Goal: Task Accomplishment & Management: Use online tool/utility

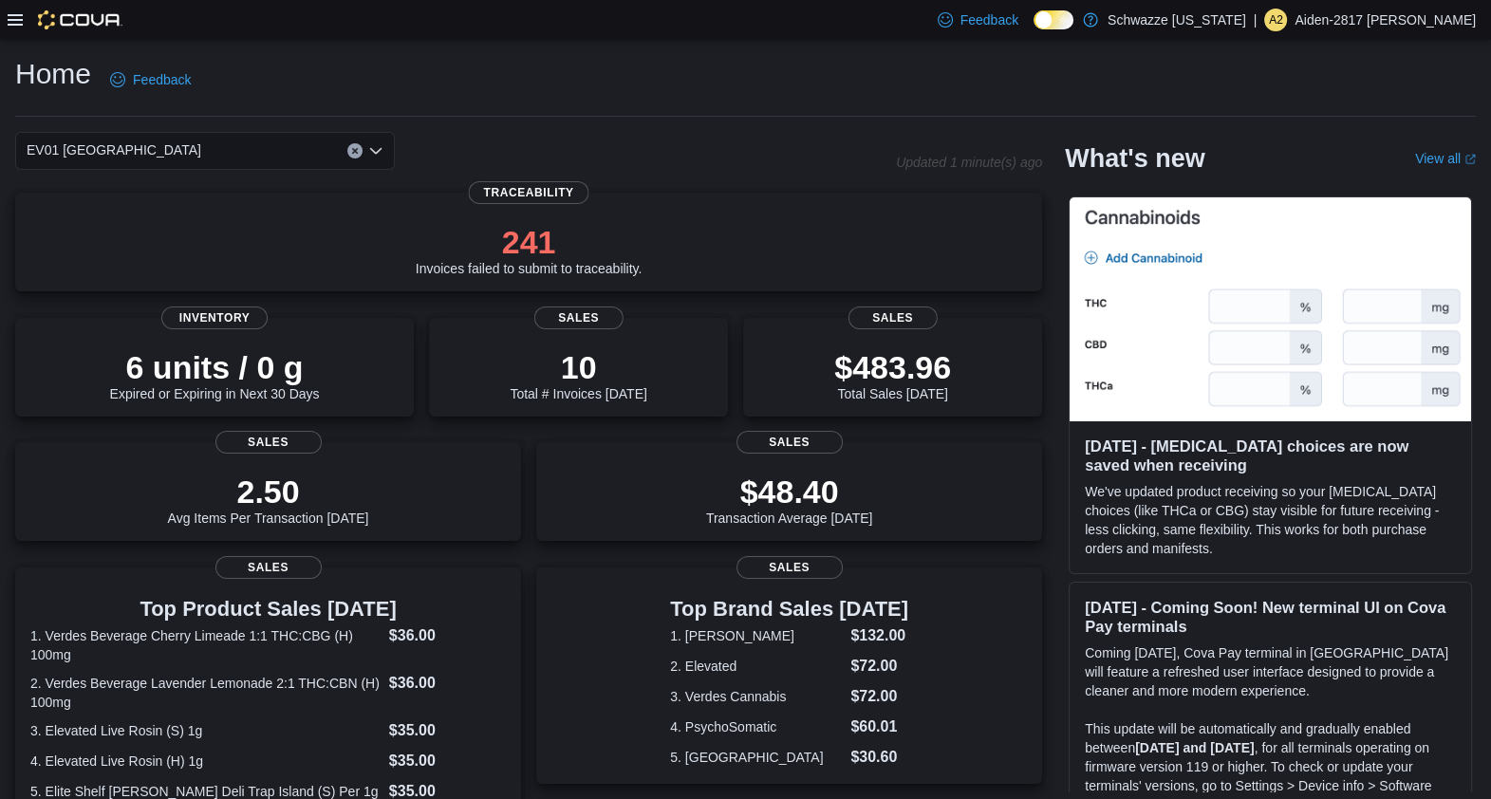
click at [17, 12] on icon at bounding box center [15, 19] width 15 height 15
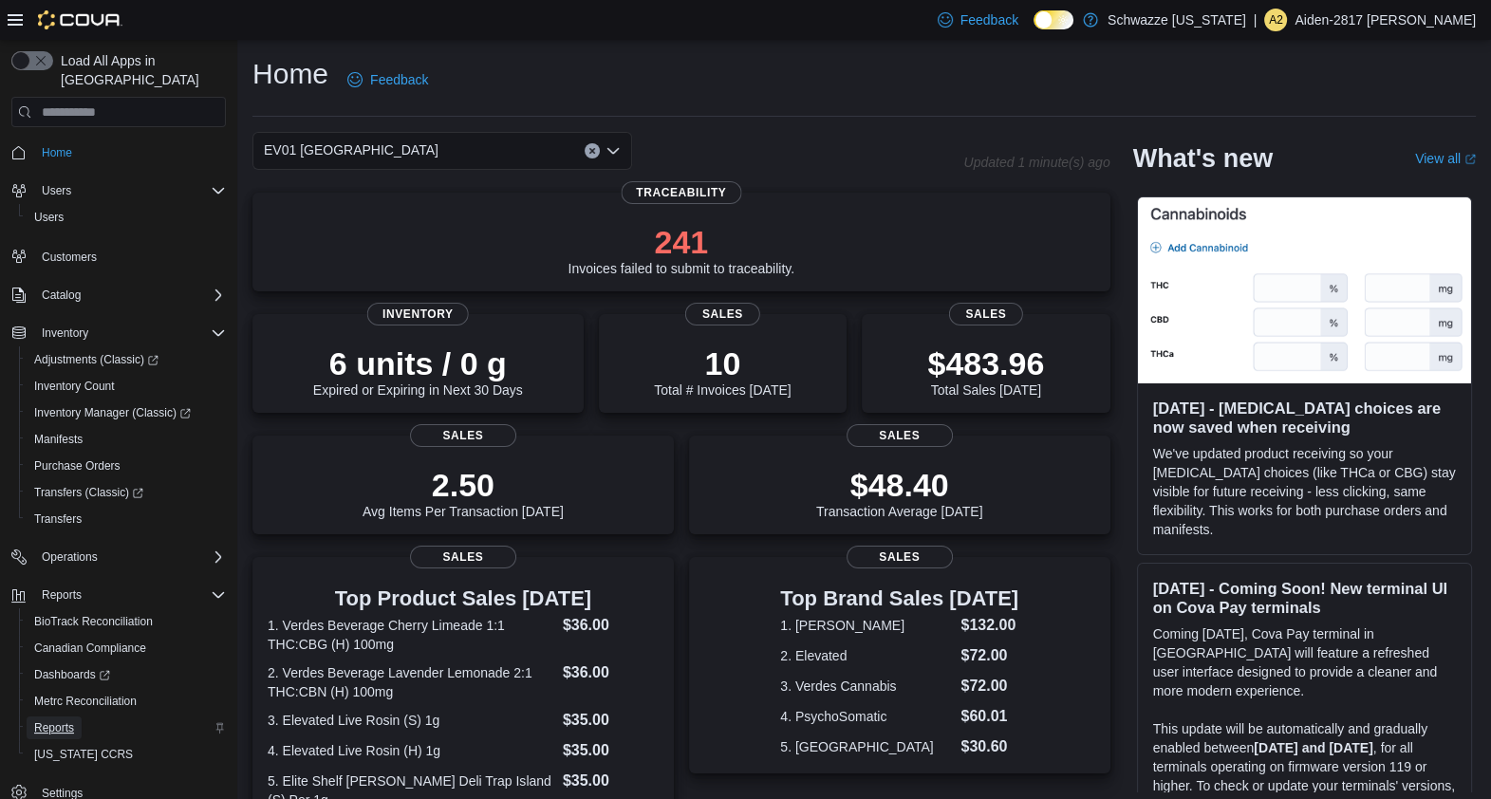
click at [63, 720] on span "Reports" at bounding box center [54, 727] width 40 height 15
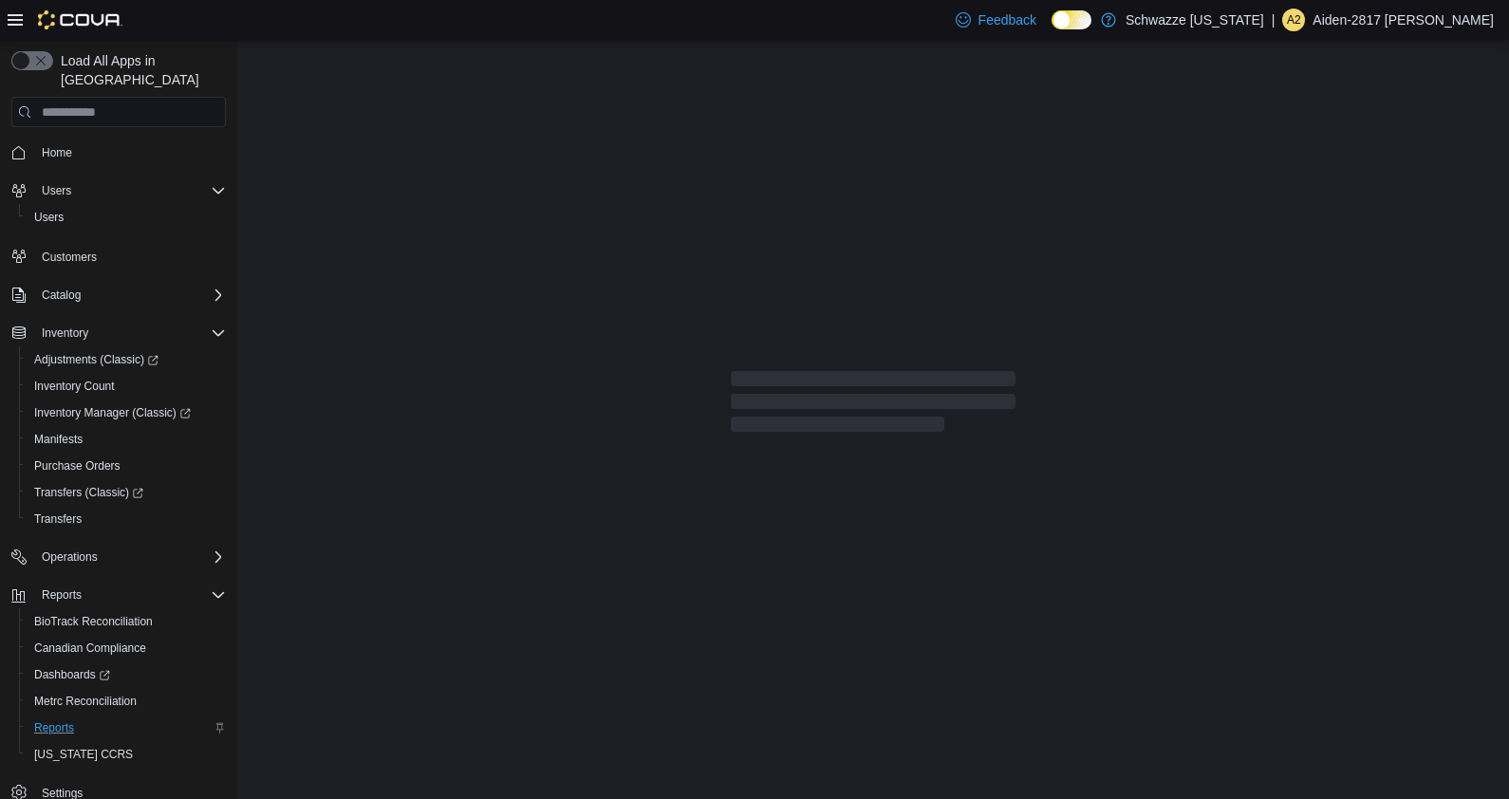
click at [14, 33] on div at bounding box center [65, 20] width 115 height 40
click at [16, 26] on icon at bounding box center [15, 19] width 15 height 15
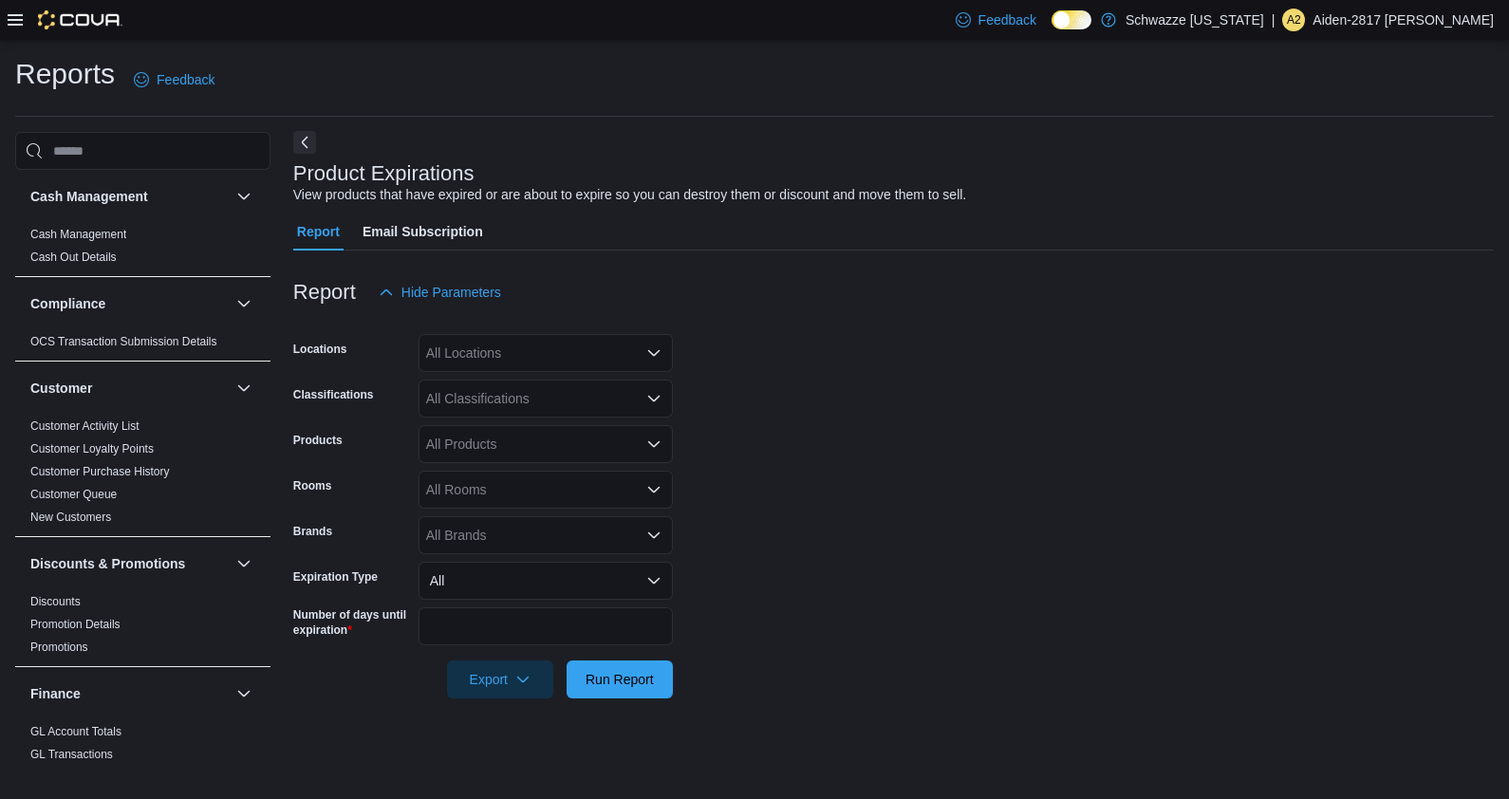
click at [303, 140] on button "Next" at bounding box center [304, 142] width 23 height 23
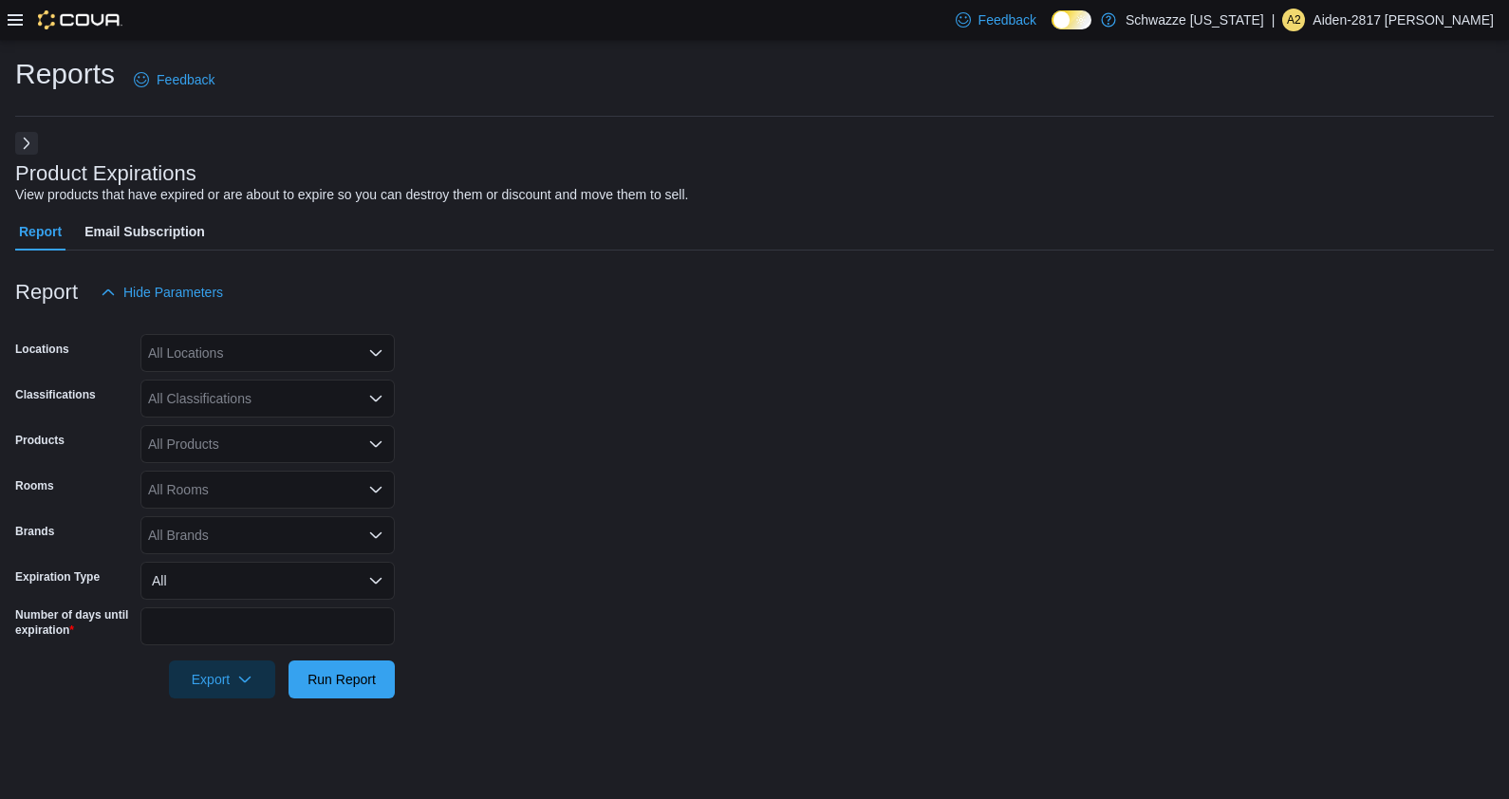
click at [257, 349] on div "All Locations" at bounding box center [267, 353] width 254 height 38
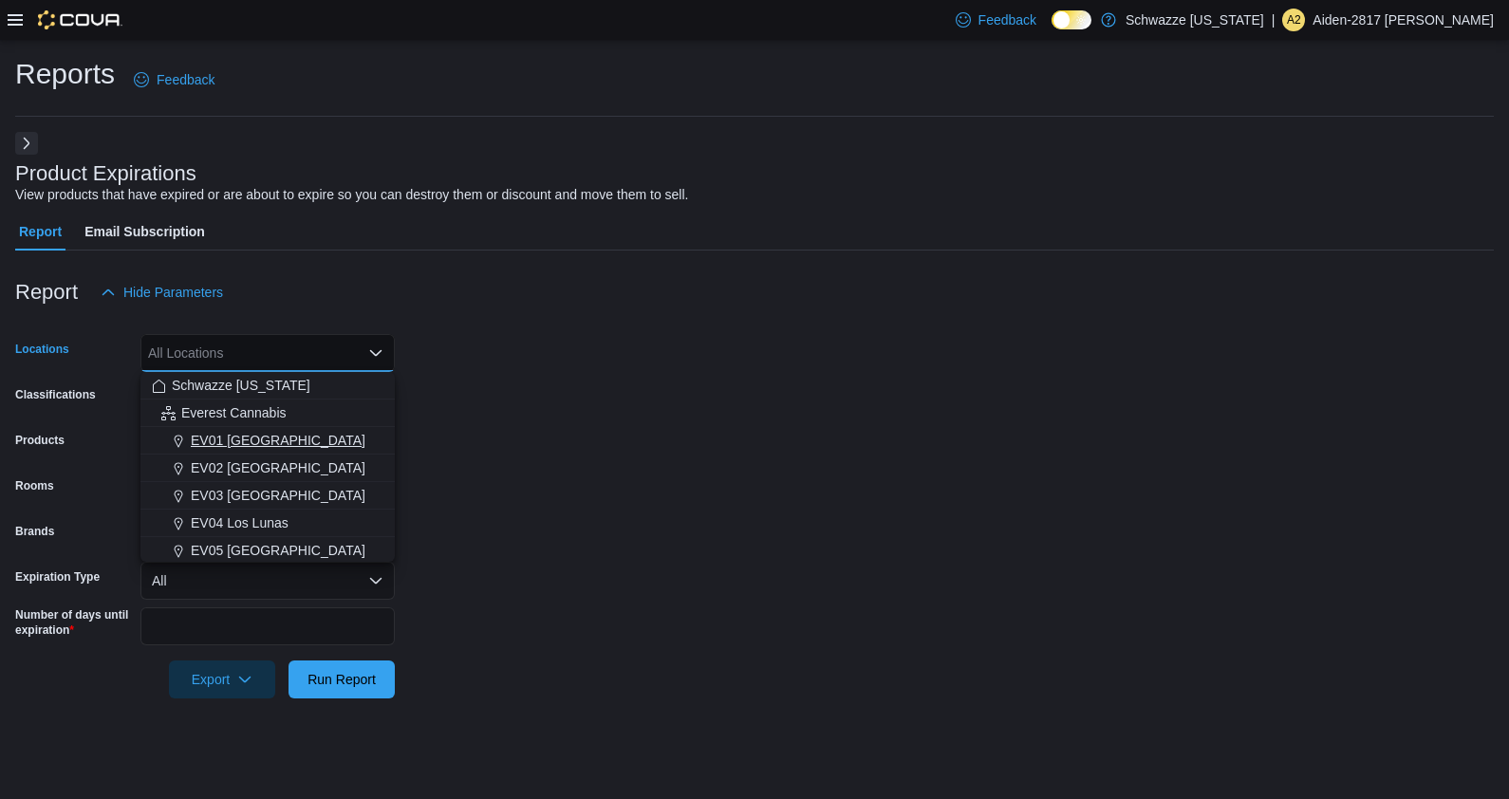
click at [289, 444] on span "EV01 [GEOGRAPHIC_DATA]" at bounding box center [278, 440] width 175 height 19
click at [493, 394] on form "Locations [GEOGRAPHIC_DATA] [GEOGRAPHIC_DATA] box. Selected. EV01 [GEOGRAPHIC_D…" at bounding box center [754, 504] width 1479 height 387
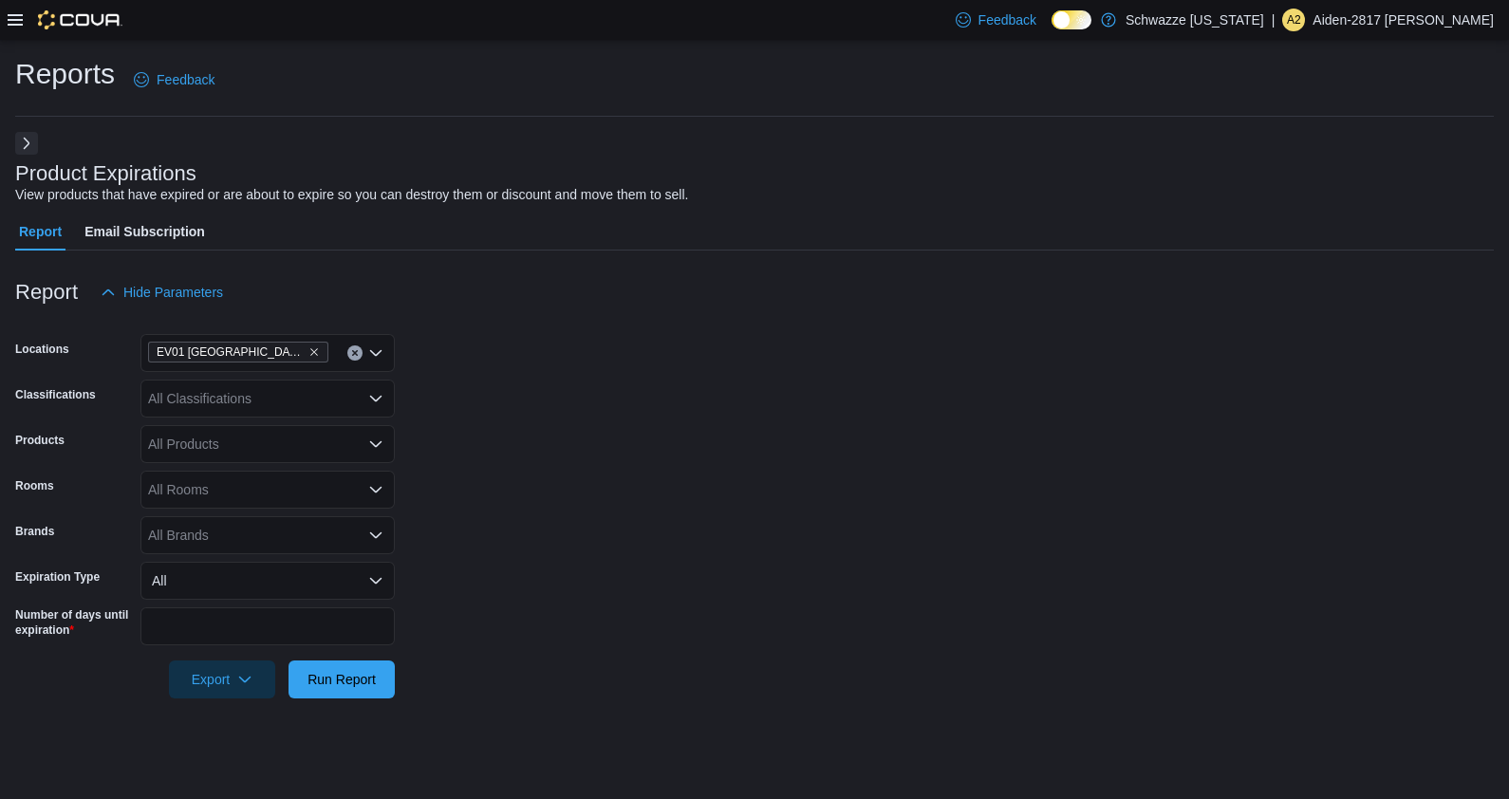
click at [16, 158] on div at bounding box center [754, 159] width 1479 height 8
click at [24, 148] on button "Next" at bounding box center [26, 142] width 23 height 23
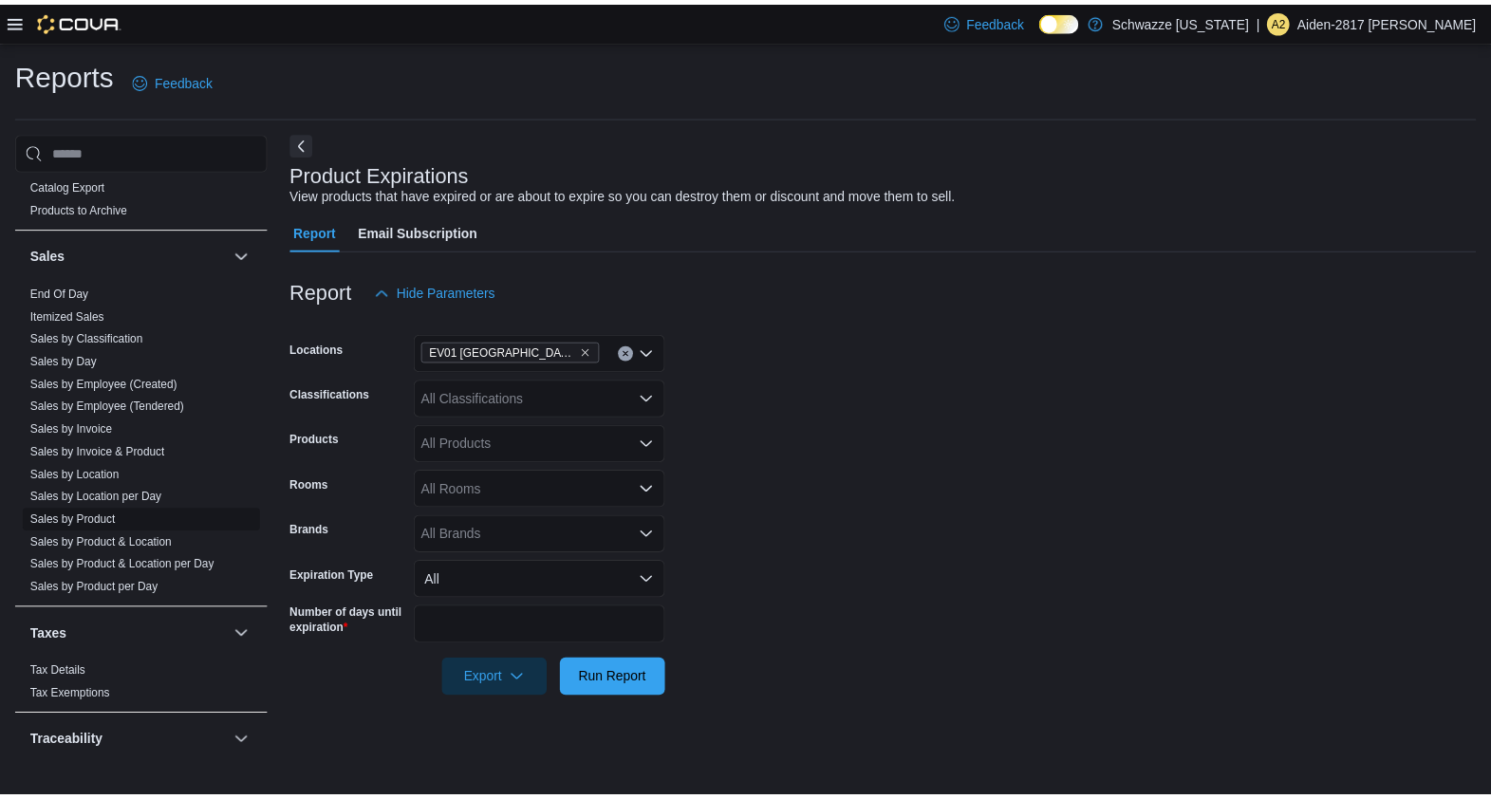
scroll to position [1281, 0]
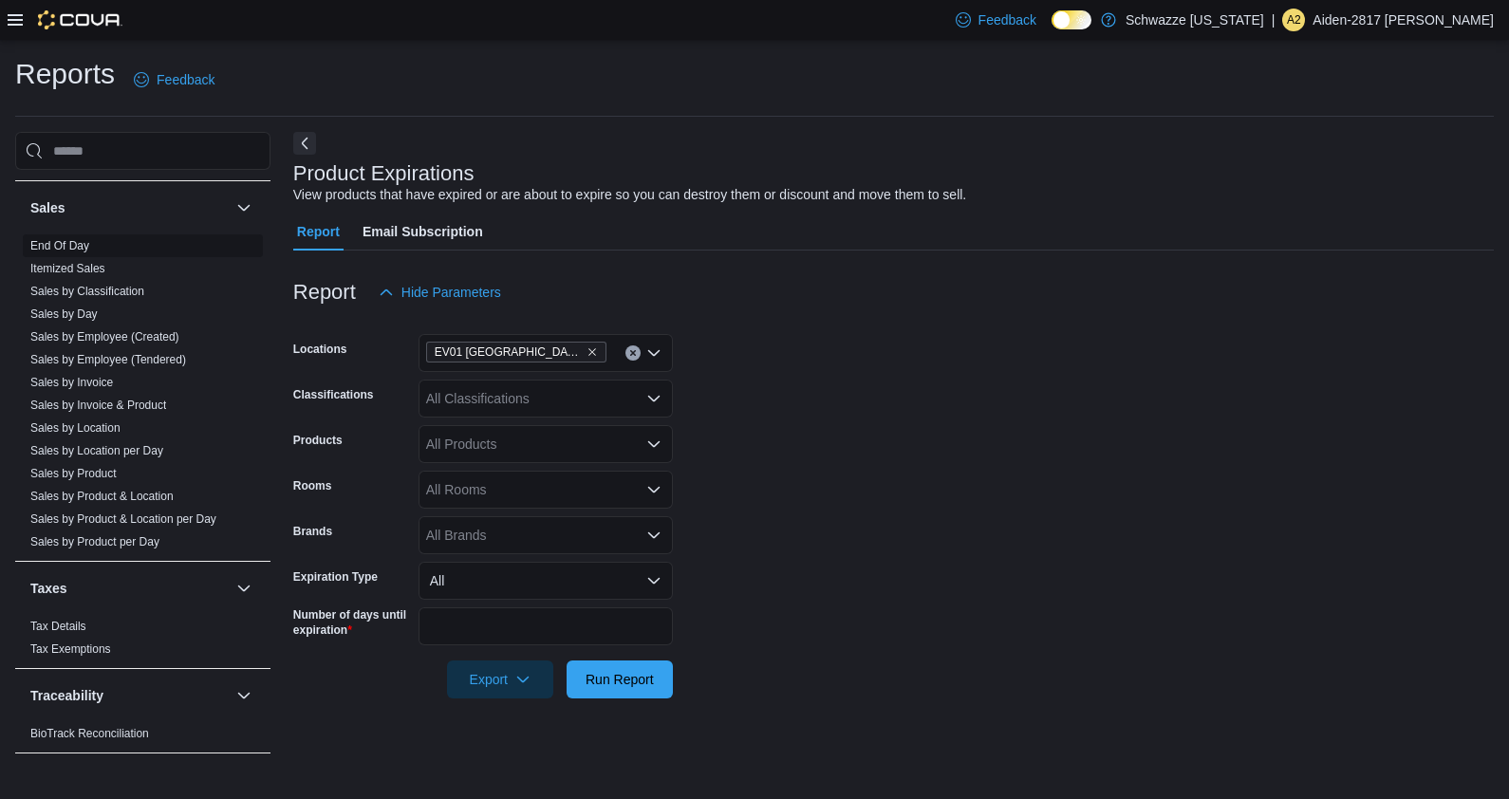
click at [67, 244] on link "End Of Day" at bounding box center [59, 245] width 59 height 13
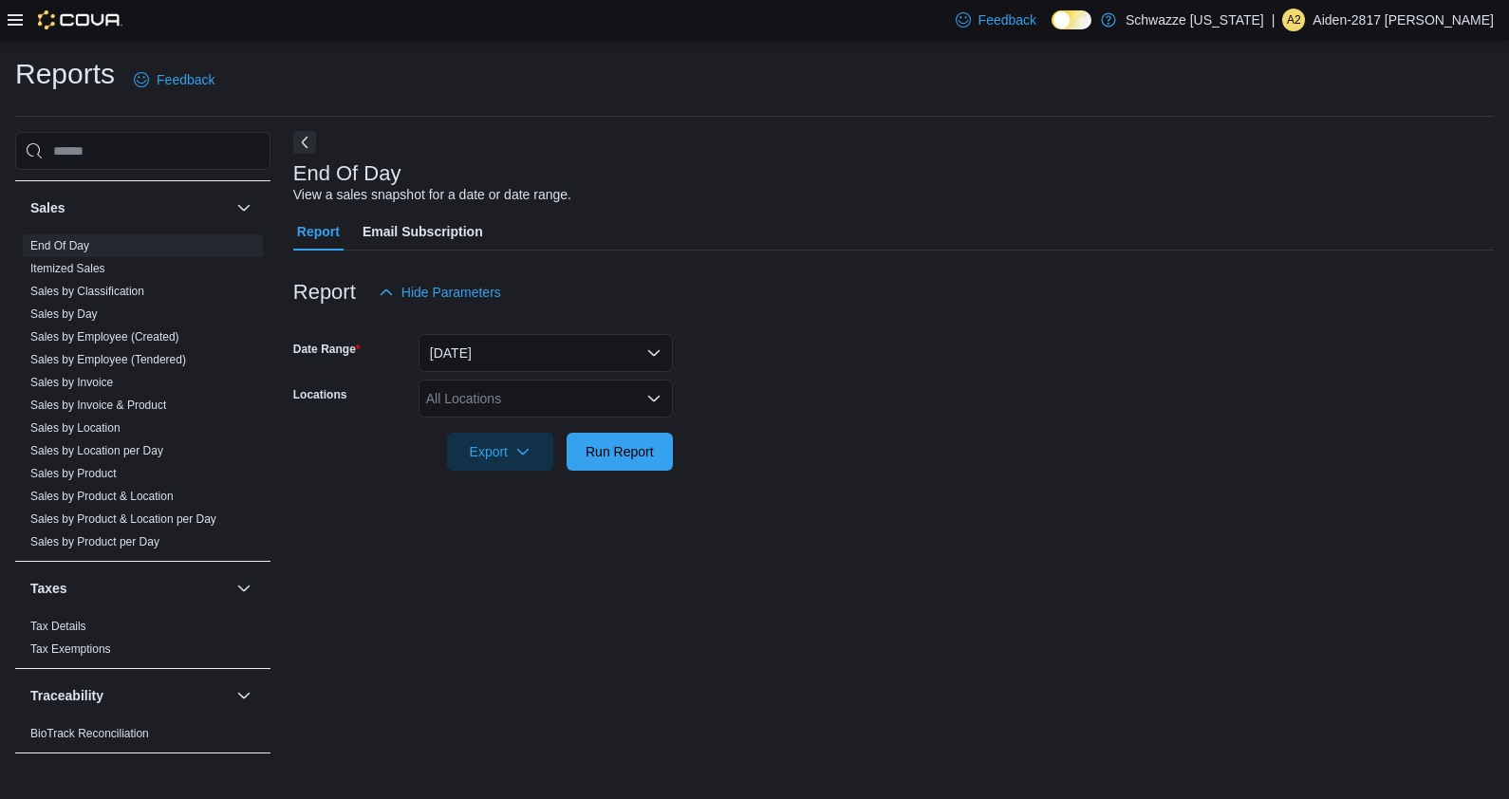
click at [304, 137] on button "Next" at bounding box center [304, 142] width 23 height 23
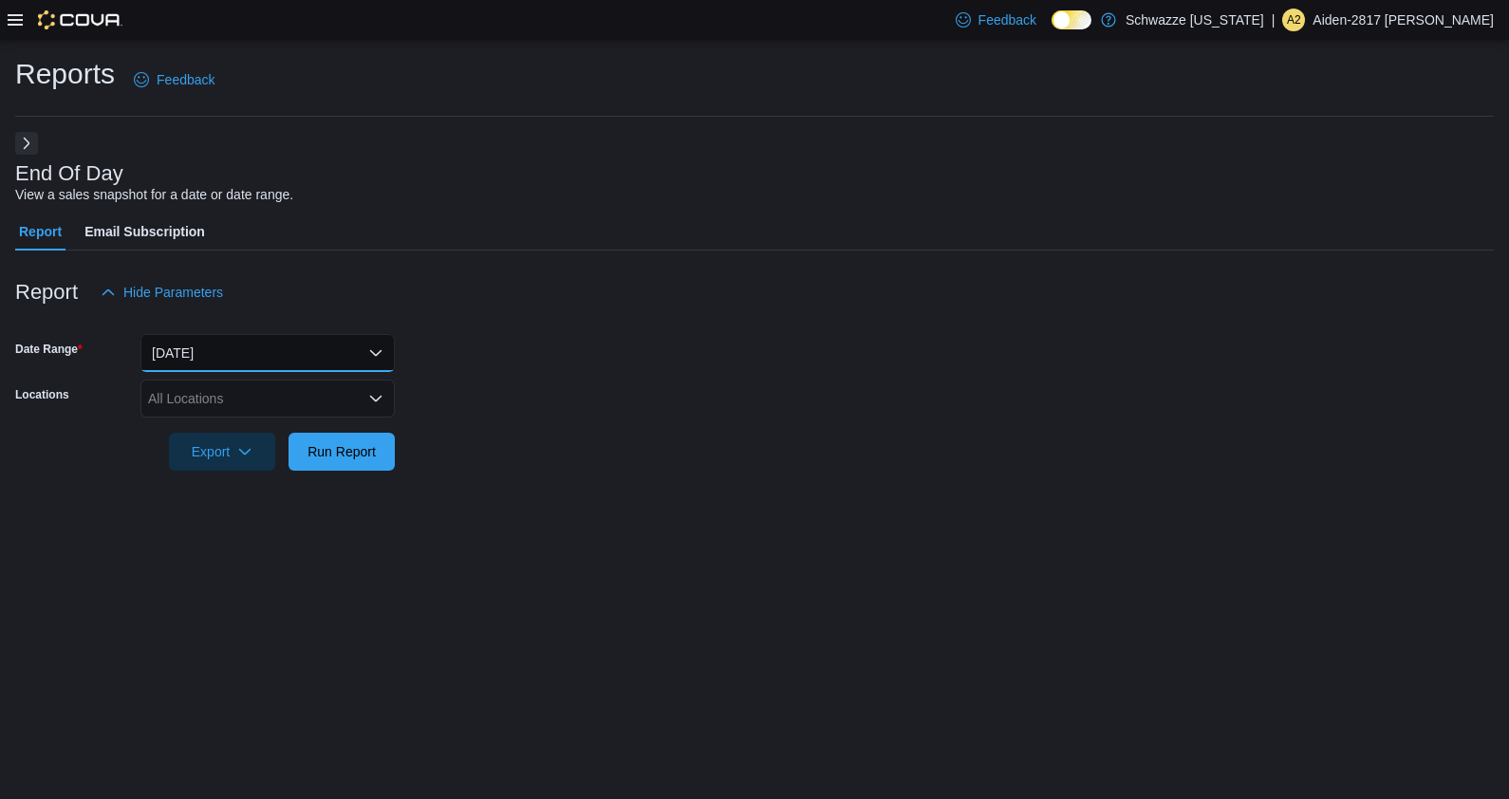
click at [338, 352] on button "[DATE]" at bounding box center [267, 353] width 254 height 38
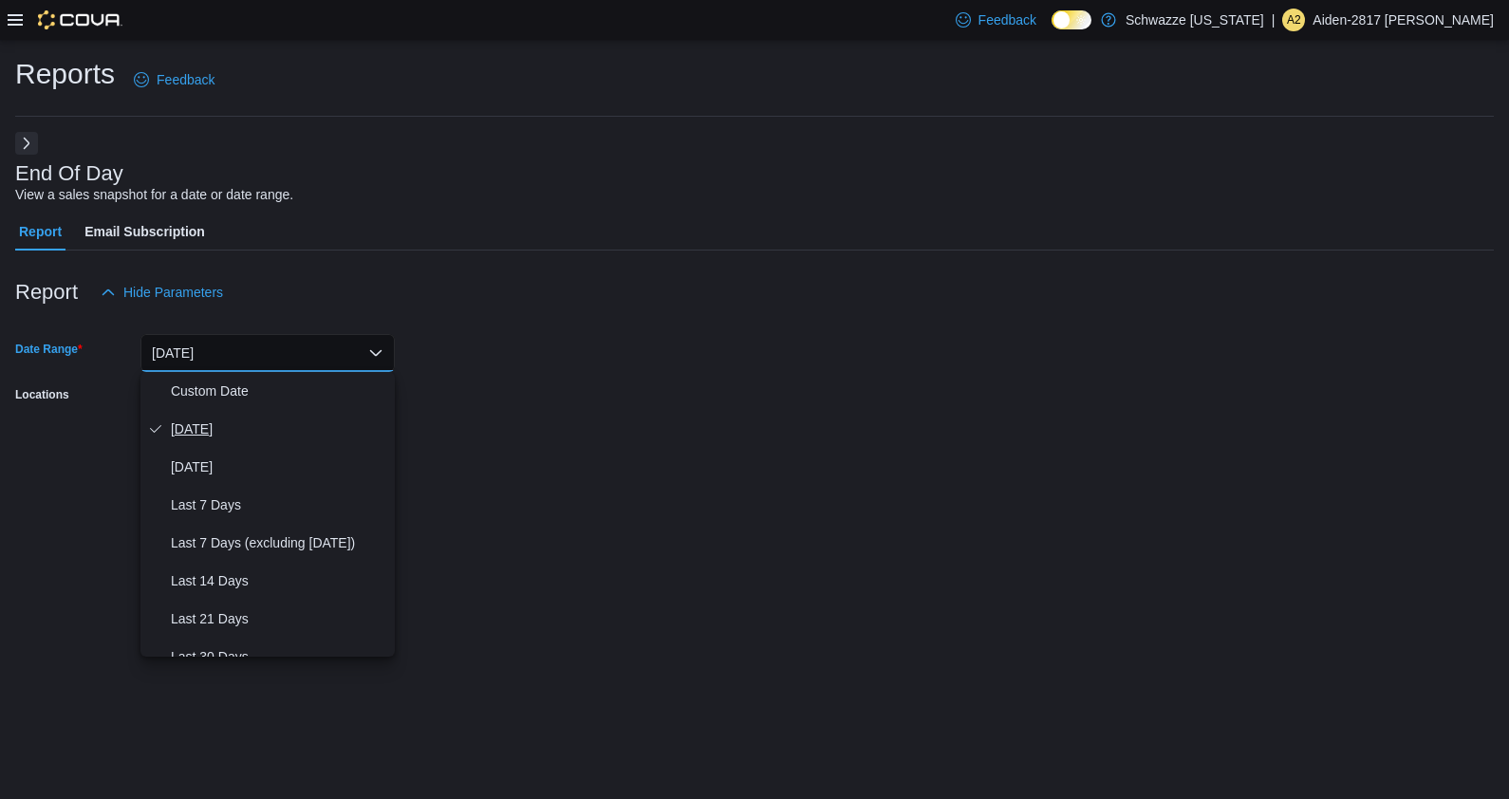
click at [280, 437] on span "[DATE]" at bounding box center [279, 429] width 216 height 23
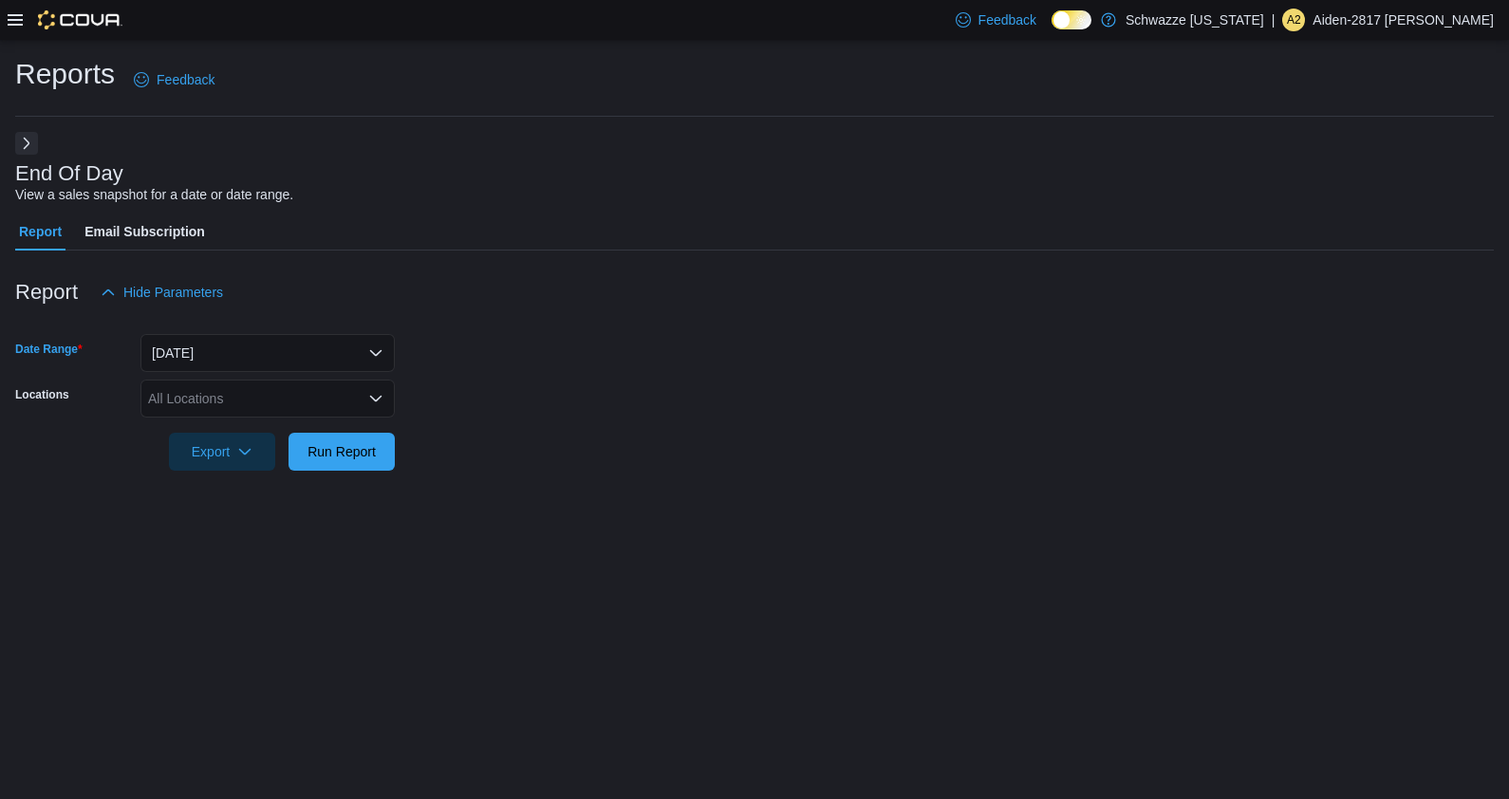
click at [696, 446] on form "Date Range Today Locations All Locations Export Run Report" at bounding box center [754, 390] width 1479 height 159
click at [303, 396] on div "All Locations" at bounding box center [267, 399] width 254 height 38
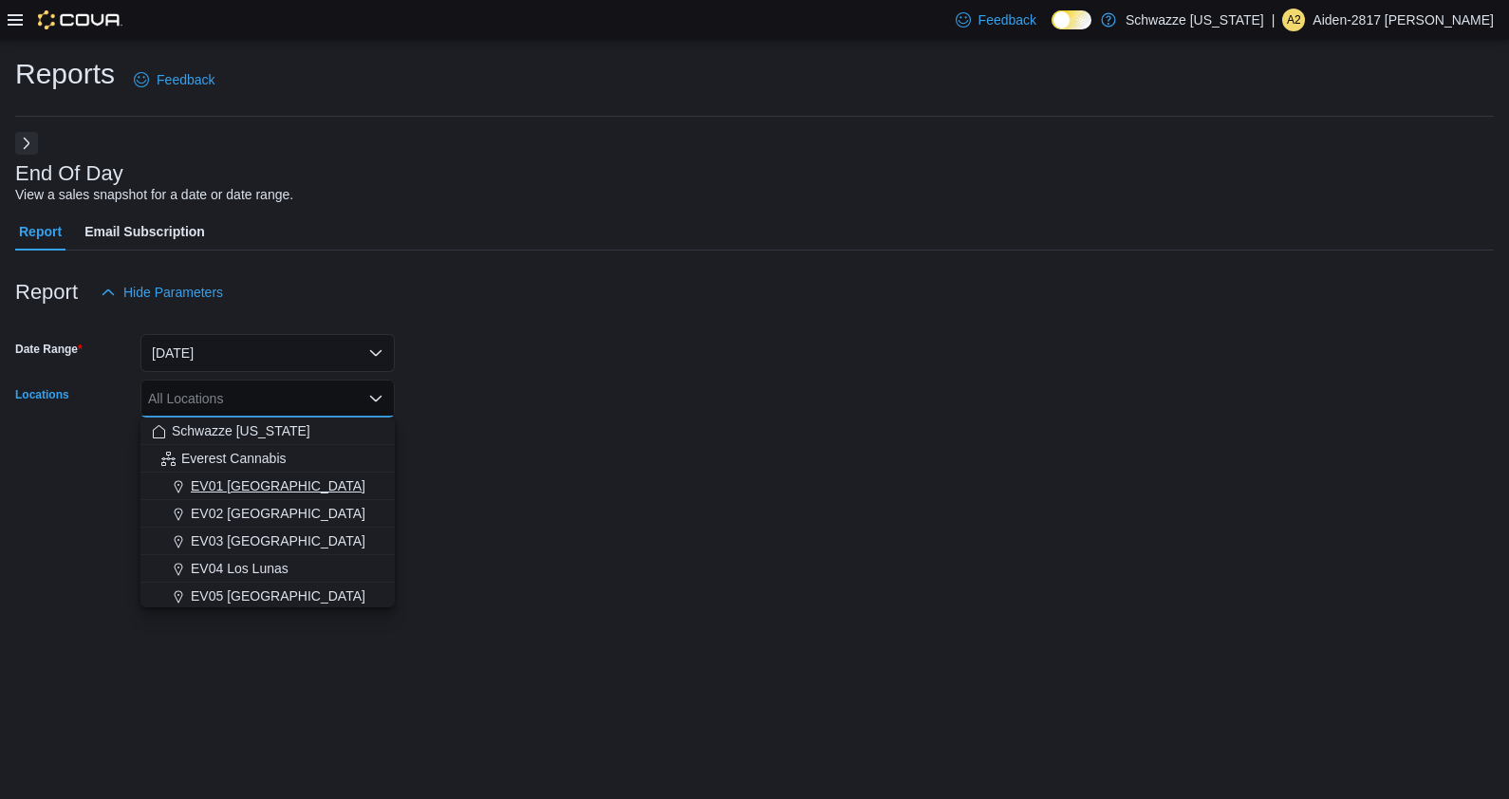
click at [256, 490] on span "EV01 [GEOGRAPHIC_DATA]" at bounding box center [278, 485] width 175 height 19
click at [812, 595] on div "Reports Feedback End Of Day View a sales snapshot for a date or date range. Rep…" at bounding box center [754, 419] width 1509 height 759
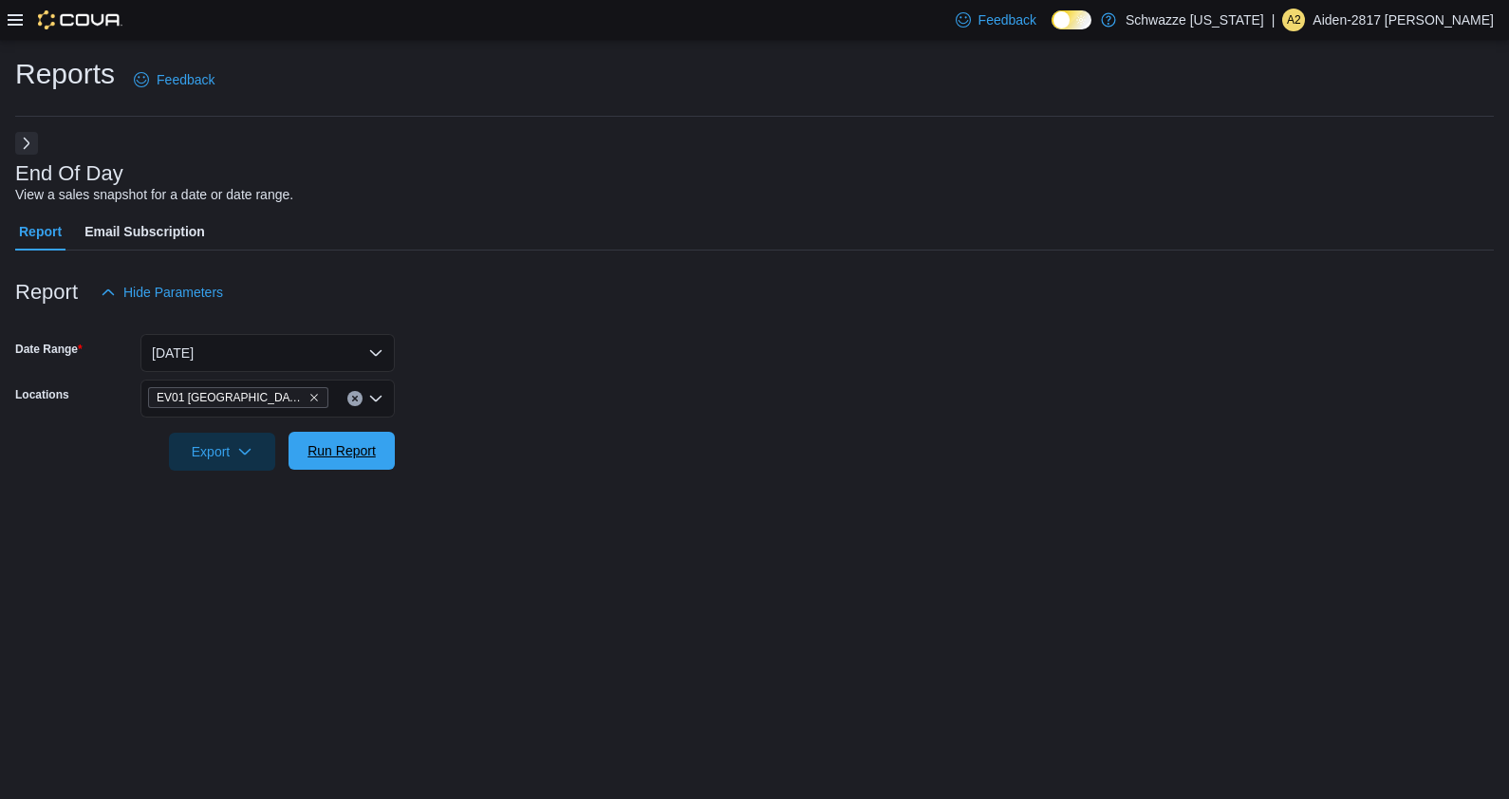
click at [342, 452] on span "Run Report" at bounding box center [341, 450] width 68 height 19
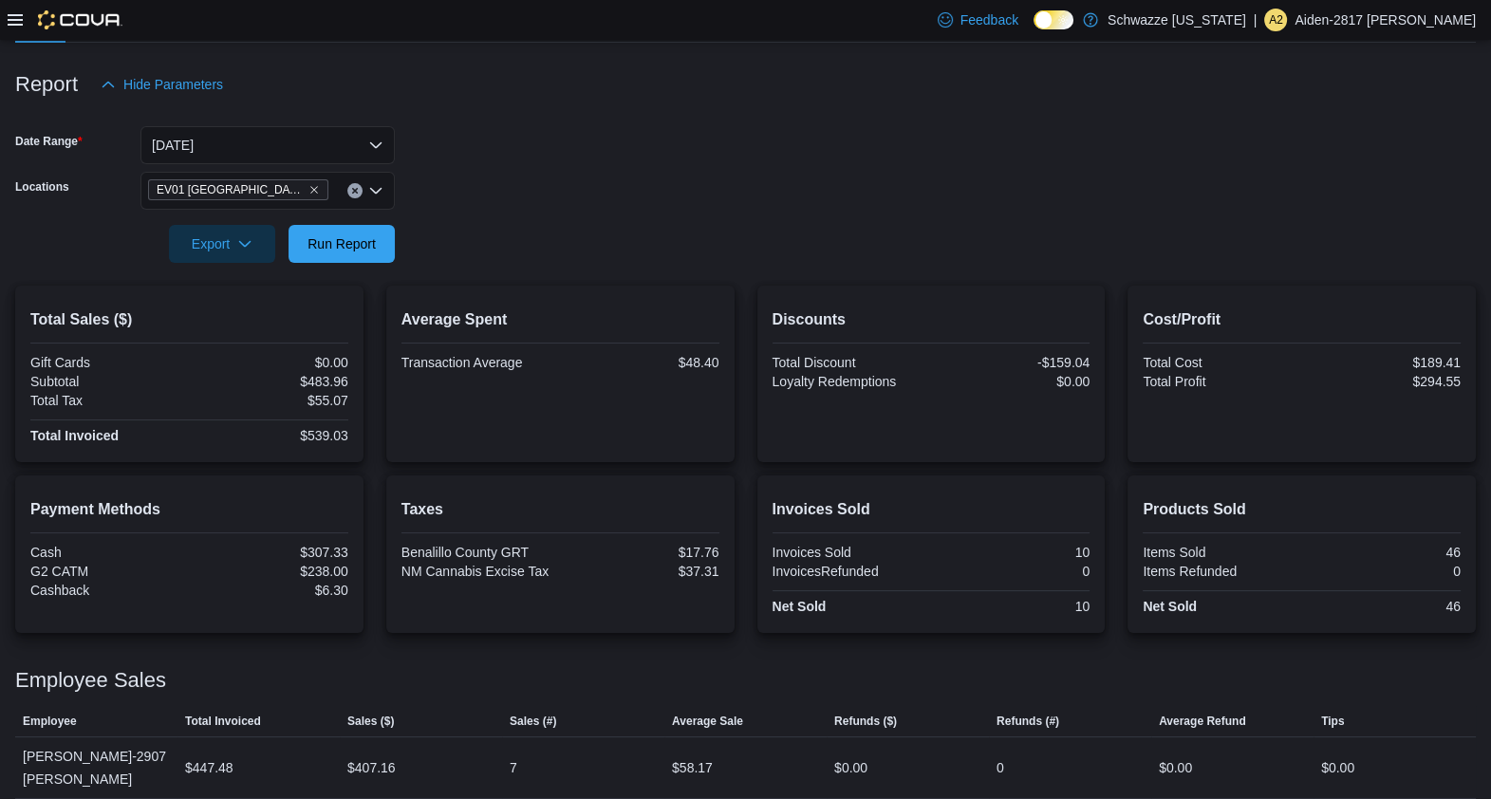
scroll to position [237, 0]
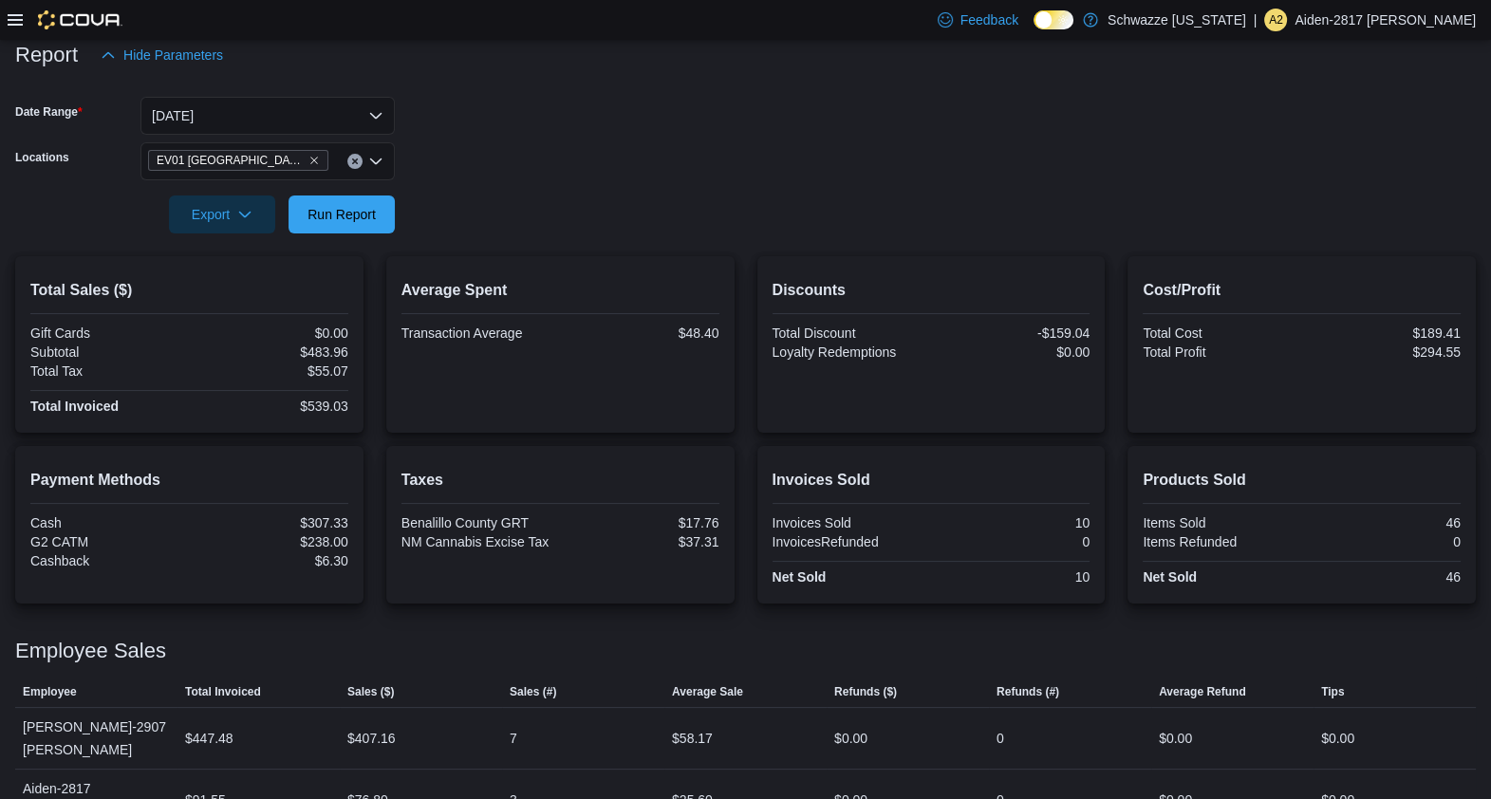
click at [594, 80] on div at bounding box center [745, 85] width 1461 height 23
click at [385, 195] on button "Run Report" at bounding box center [342, 214] width 106 height 38
click at [361, 203] on span "Run Report" at bounding box center [342, 214] width 84 height 38
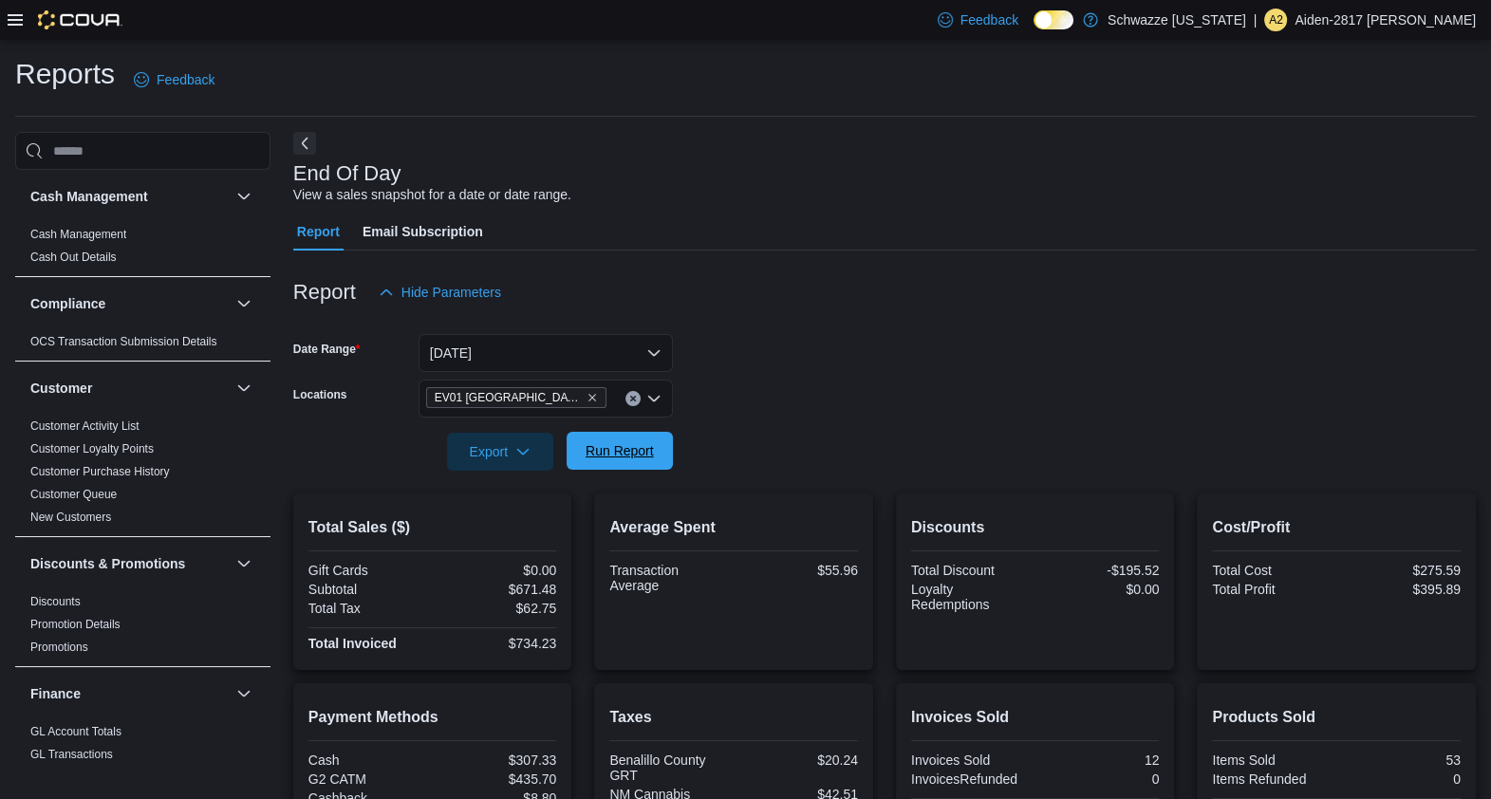
click at [636, 457] on span "Run Report" at bounding box center [620, 450] width 68 height 19
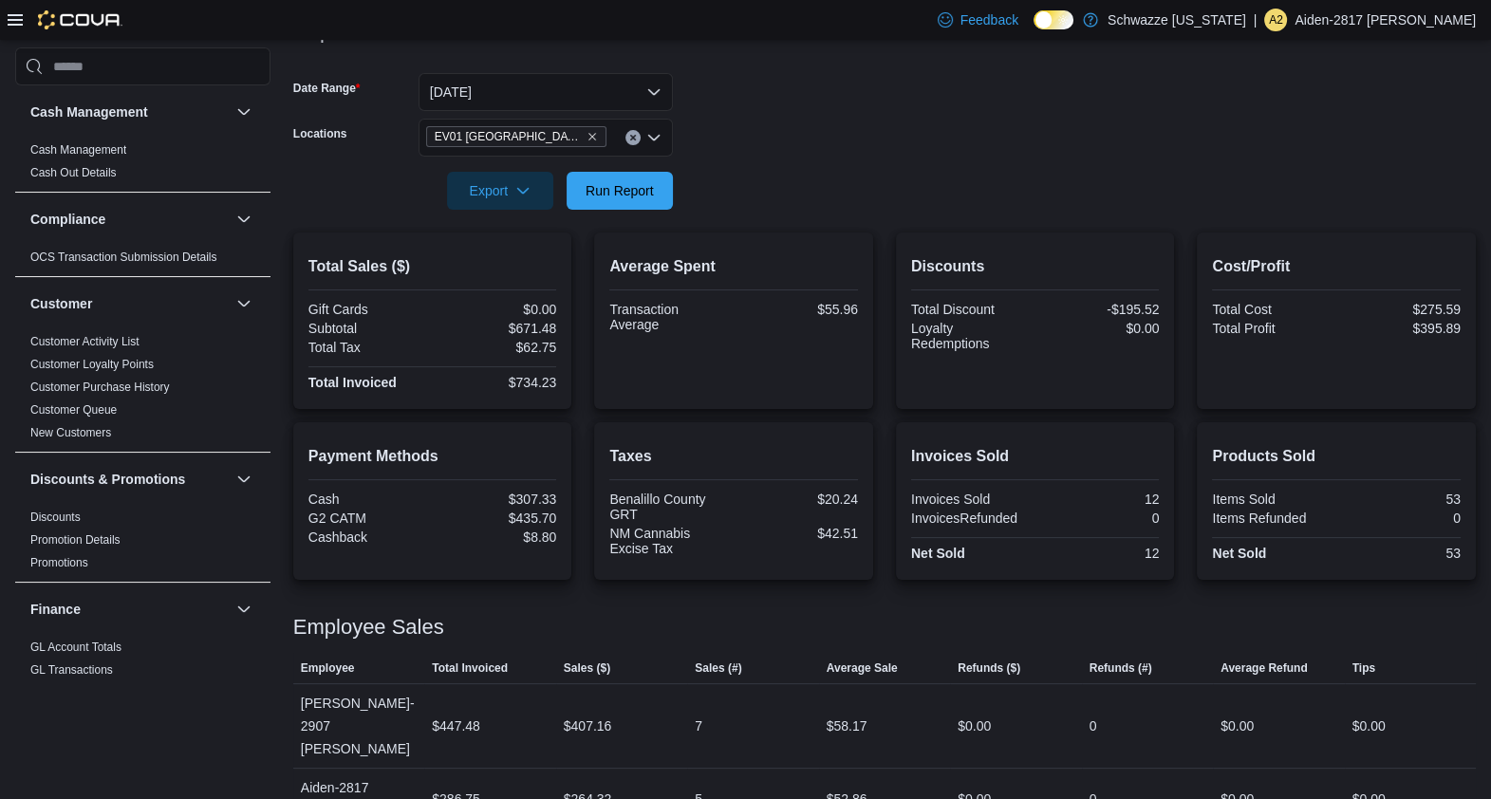
click at [892, 306] on div "Total Sales ($) Gift Cards $0.00 Subtotal $671.48 Total Tax $62.75 Total Invoic…" at bounding box center [884, 321] width 1182 height 177
click at [639, 207] on span "Run Report" at bounding box center [620, 190] width 84 height 38
click at [968, 125] on form "Date Range [DATE] Locations [GEOGRAPHIC_DATA] North Valley Export Run Report" at bounding box center [884, 129] width 1182 height 159
click at [654, 192] on span "Run Report" at bounding box center [620, 190] width 84 height 38
click at [647, 184] on span "Run Report" at bounding box center [620, 189] width 68 height 19
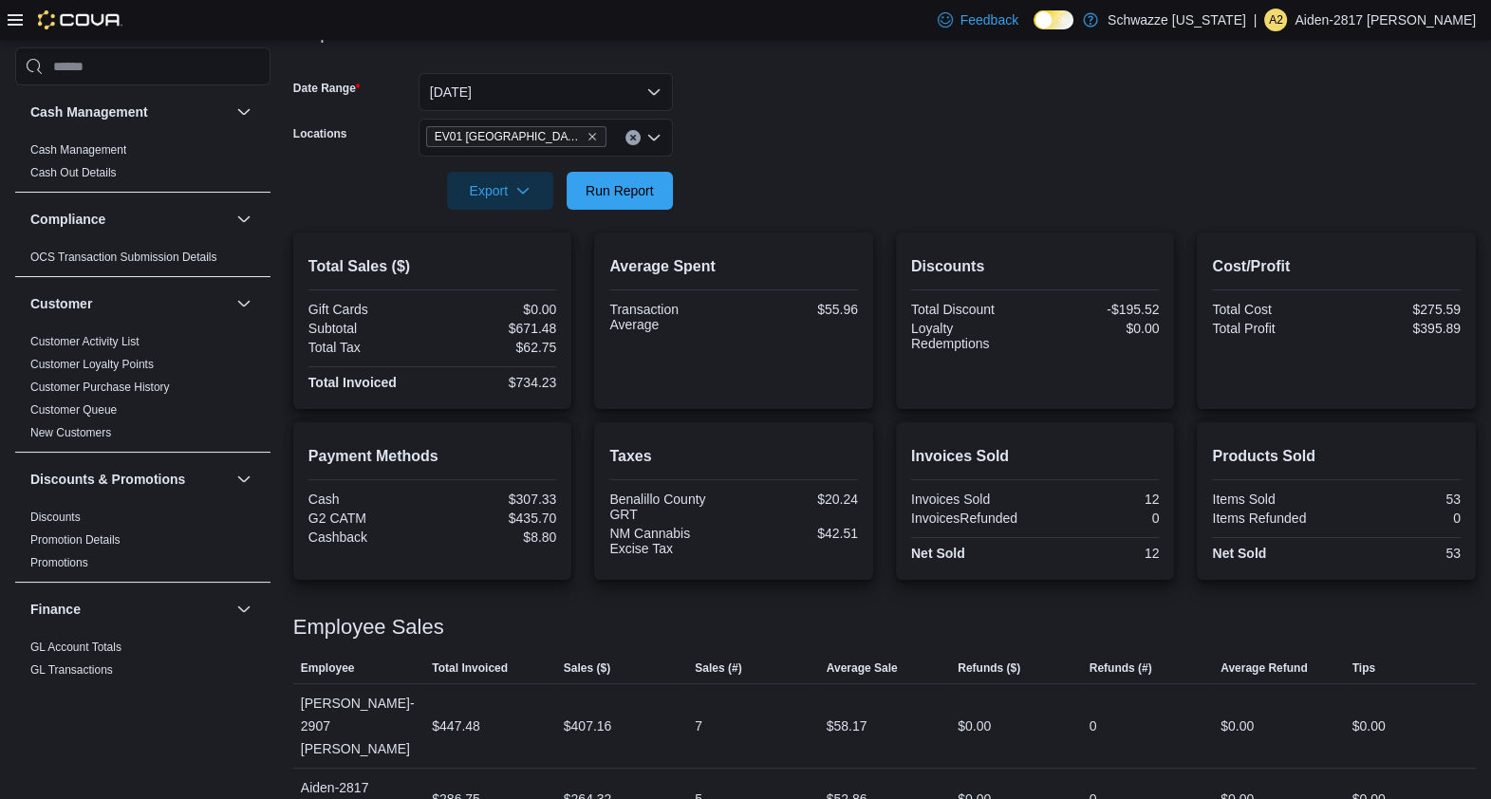
scroll to position [0, 0]
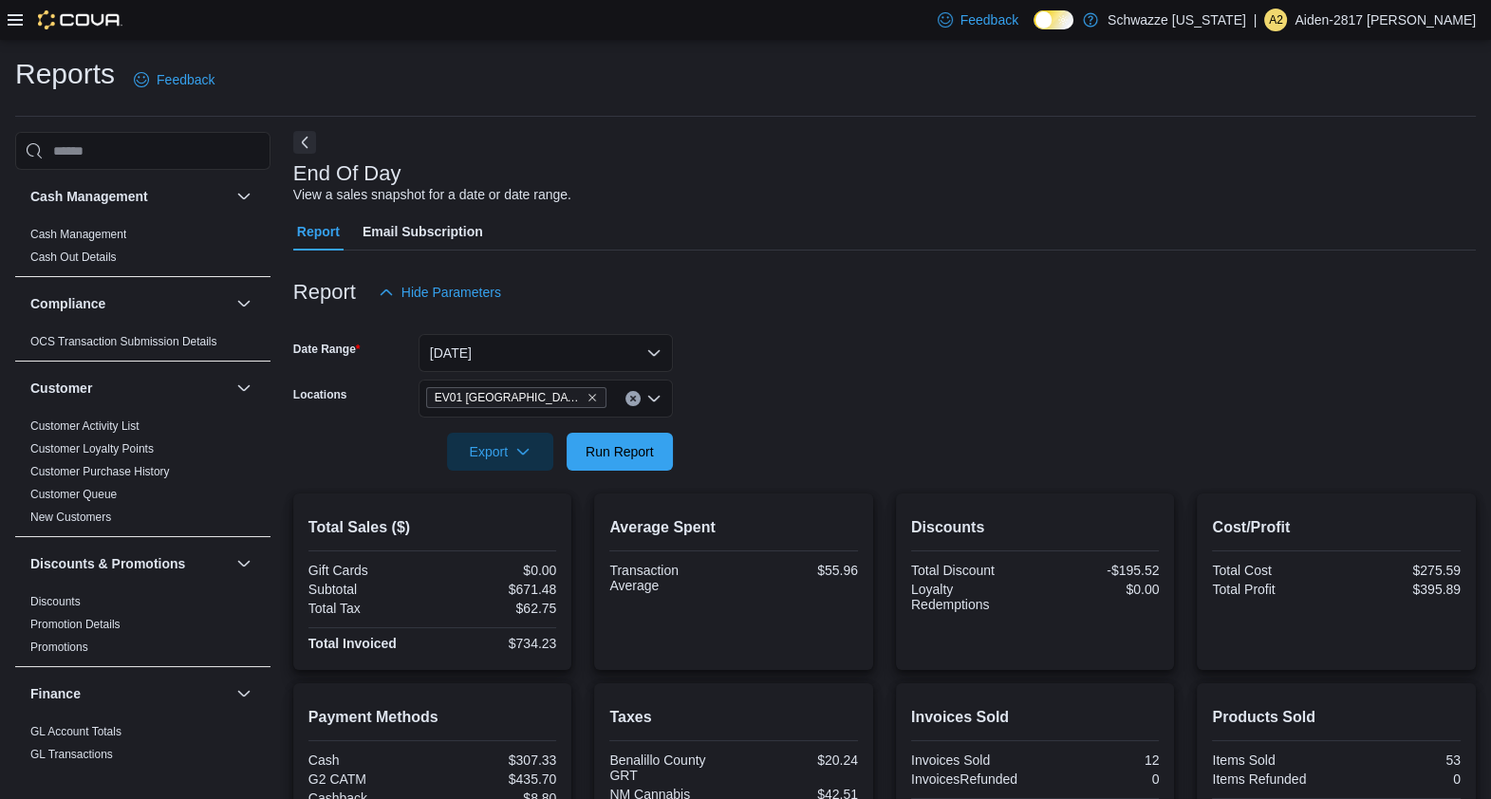
click at [307, 145] on button "Next" at bounding box center [304, 142] width 23 height 23
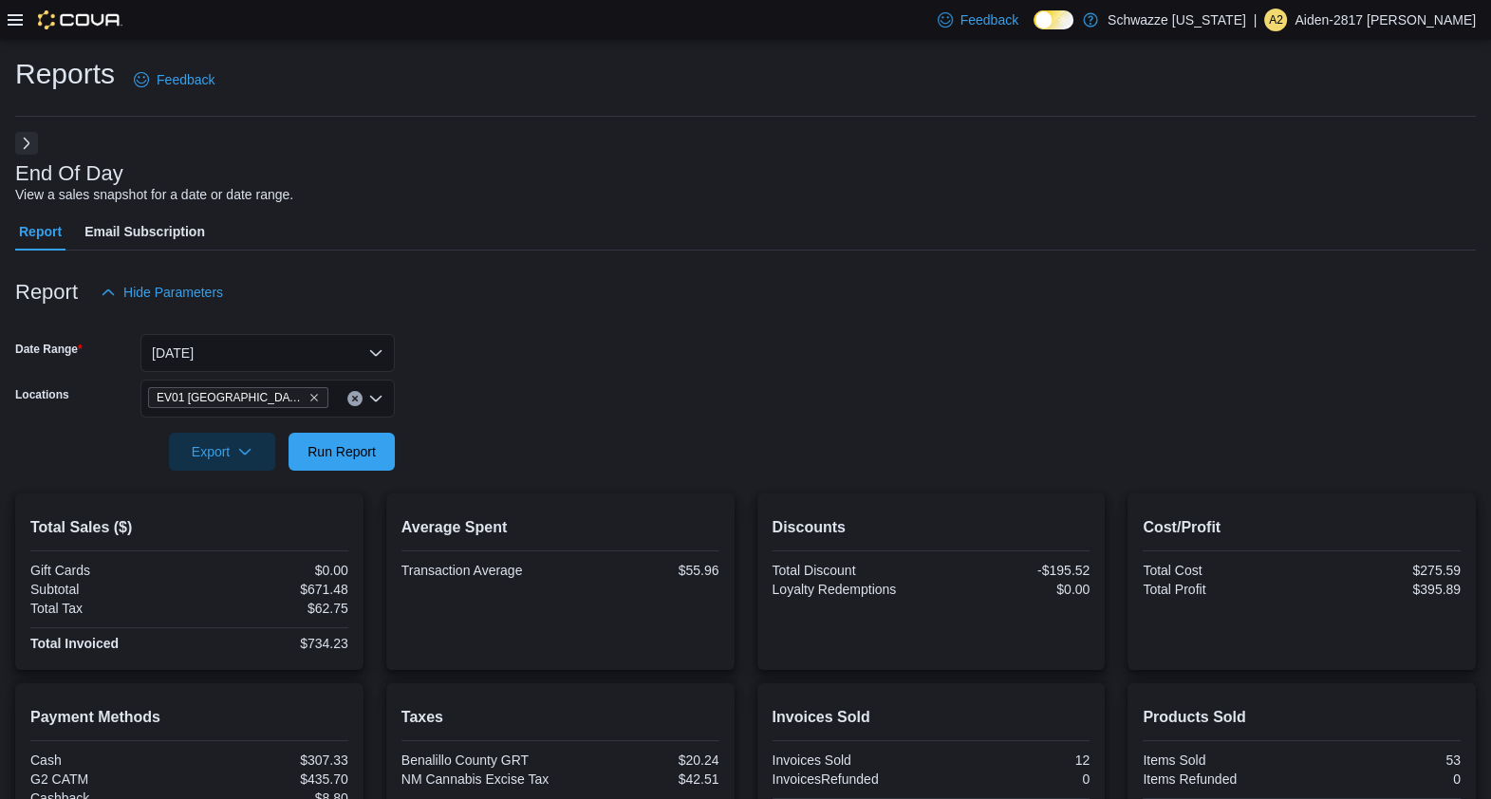
scroll to position [237, 0]
